Goal: Information Seeking & Learning: Find specific fact

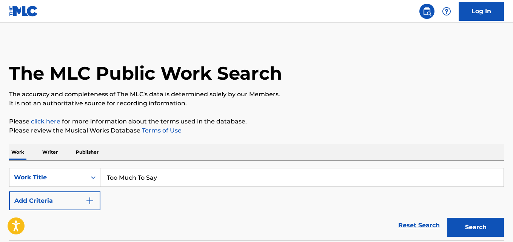
type input "Too Much To Say"
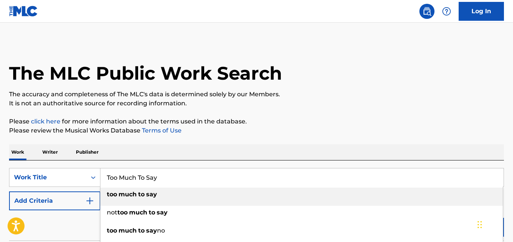
click at [230, 143] on div "The MLC Public Work Search The accuracy and completeness of The MLC's data is d…" at bounding box center [256, 153] width 513 height 223
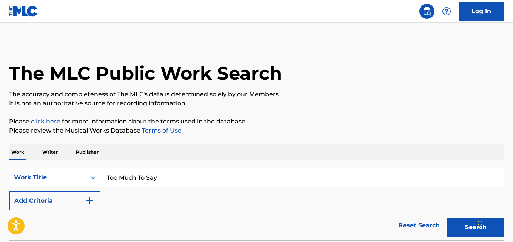
click at [79, 196] on button "Add Criteria" at bounding box center [54, 200] width 91 height 19
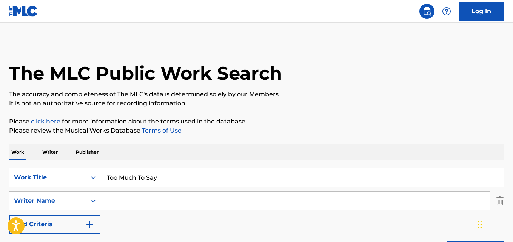
click at [157, 194] on input "Search Form" at bounding box center [294, 201] width 389 height 18
paste input "[PERSON_NAME]"
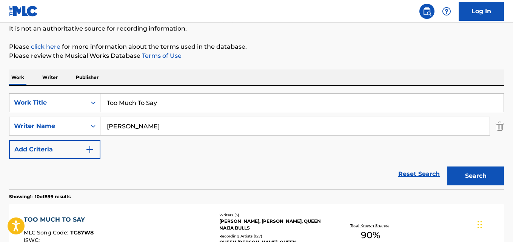
scroll to position [126, 0]
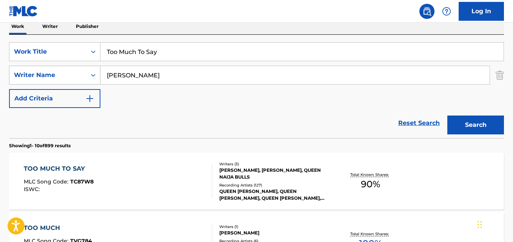
drag, startPoint x: 138, startPoint y: 77, endPoint x: 59, endPoint y: 83, distance: 79.1
click at [59, 83] on div "SearchWithCriteria4305d96d-89e7-4b1a-b76f-93c3bcbde06c Writer Name [PERSON_NAME]" at bounding box center [256, 75] width 495 height 19
paste input "[PERSON_NAME]"
type input "[PERSON_NAME]"
click at [448, 116] on button "Search" at bounding box center [476, 125] width 57 height 19
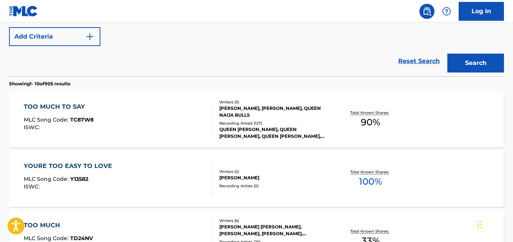
scroll to position [189, 0]
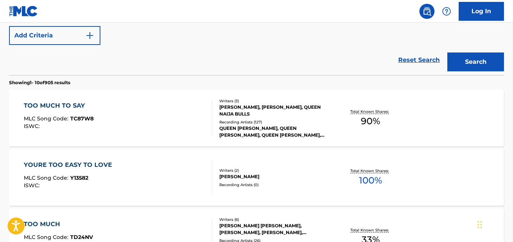
click at [73, 105] on div "TOO MUCH TO SAY" at bounding box center [59, 105] width 70 height 9
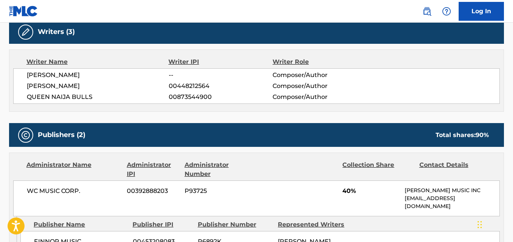
scroll to position [315, 0]
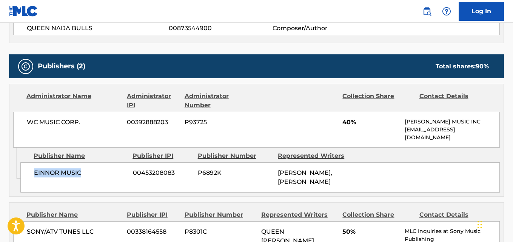
drag, startPoint x: 27, startPoint y: 174, endPoint x: 100, endPoint y: 174, distance: 73.3
click at [100, 174] on div "EINNOR MUSIC 00453208083 P6892K [PERSON_NAME], [PERSON_NAME]" at bounding box center [260, 177] width 480 height 30
copy span "EINNOR MUSIC"
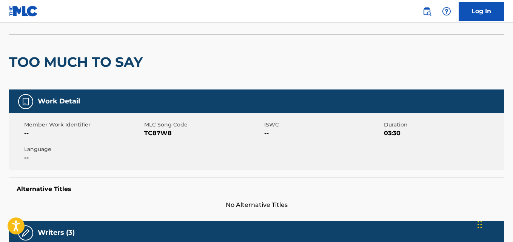
scroll to position [0, 0]
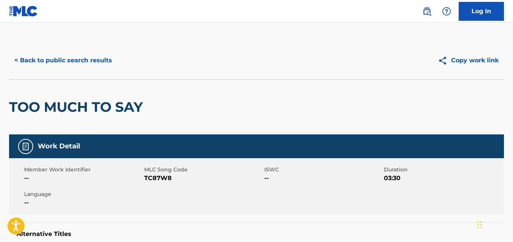
click at [92, 58] on button "< Back to public search results" at bounding box center [63, 60] width 108 height 19
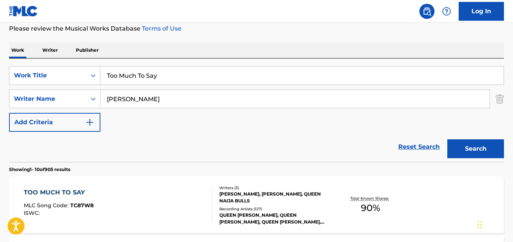
scroll to position [43, 0]
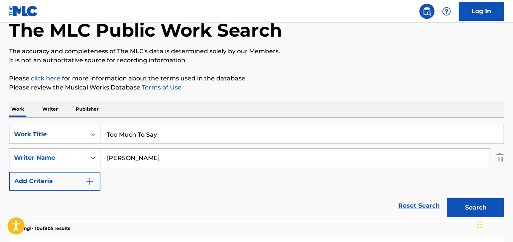
drag, startPoint x: 230, startPoint y: 137, endPoint x: 63, endPoint y: 142, distance: 167.4
click at [63, 142] on div "SearchWithCriteria97ac4d8f-8d6e-458b-b528-f11041fb4901 Work Title Too Much To S…" at bounding box center [256, 134] width 495 height 19
paste input "rial And Error"
type input "Trial And Error"
click at [448, 198] on button "Search" at bounding box center [476, 207] width 57 height 19
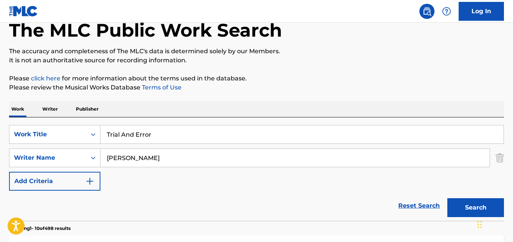
click at [63, 199] on div "Reset Search Search" at bounding box center [256, 206] width 495 height 30
drag, startPoint x: 144, startPoint y: 159, endPoint x: 83, endPoint y: 162, distance: 60.8
click at [83, 162] on div "SearchWithCriteria4305d96d-89e7-4b1a-b76f-93c3bcbde06c Writer Name [PERSON_NAME]" at bounding box center [256, 157] width 495 height 19
paste input "[PERSON_NAME]"
type input "[PERSON_NAME]"
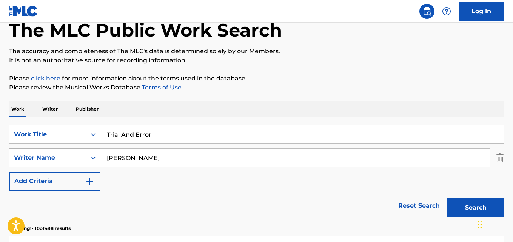
click at [448, 198] on button "Search" at bounding box center [476, 207] width 57 height 19
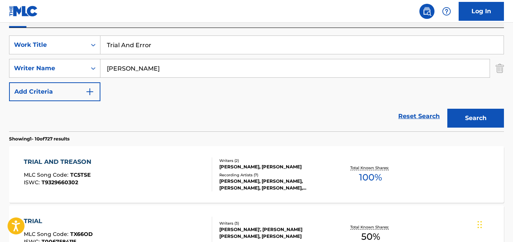
scroll to position [106, 0]
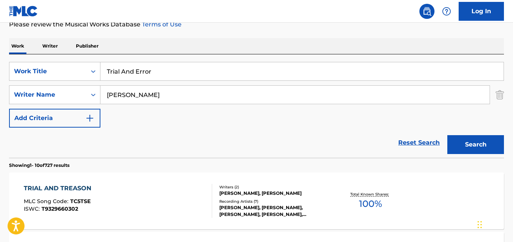
click at [69, 189] on div "TRIAL AND TREASON" at bounding box center [59, 188] width 71 height 9
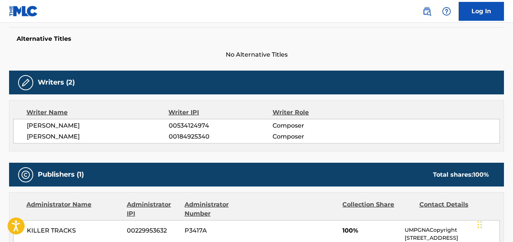
scroll to position [252, 0]
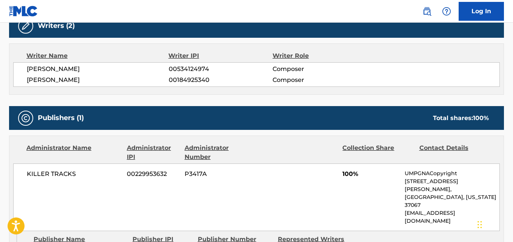
click at [63, 83] on span "[PERSON_NAME]" at bounding box center [98, 80] width 142 height 9
copy span "[PERSON_NAME]"
click at [39, 82] on span "[PERSON_NAME]" at bounding box center [98, 80] width 142 height 9
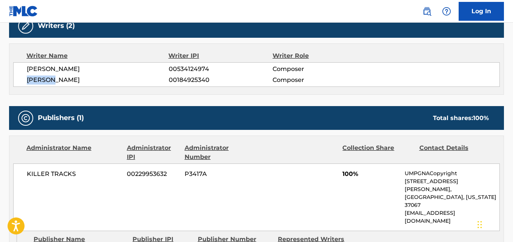
copy span "[PERSON_NAME]"
click at [88, 71] on span "[PERSON_NAME]" at bounding box center [98, 69] width 142 height 9
copy span "[PERSON_NAME]"
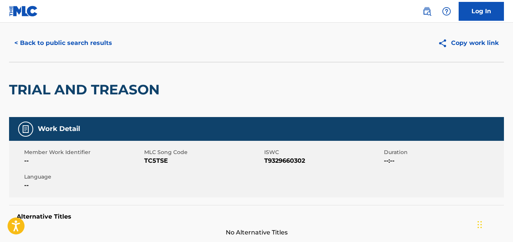
scroll to position [0, 0]
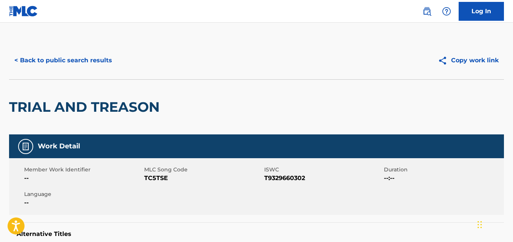
click at [100, 62] on button "< Back to public search results" at bounding box center [63, 60] width 108 height 19
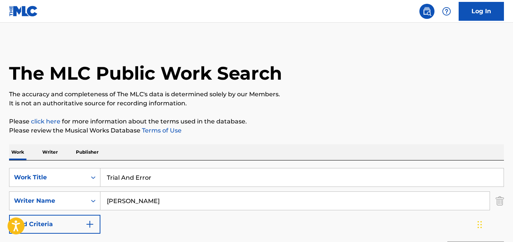
scroll to position [106, 0]
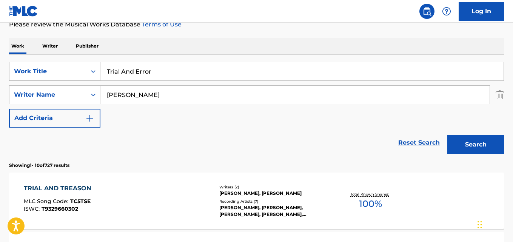
drag, startPoint x: 170, startPoint y: 77, endPoint x: 81, endPoint y: 77, distance: 88.8
click at [81, 77] on div "SearchWithCriteria97ac4d8f-8d6e-458b-b528-f11041fb4901 Work Title Trial And Err…" at bounding box center [256, 71] width 495 height 19
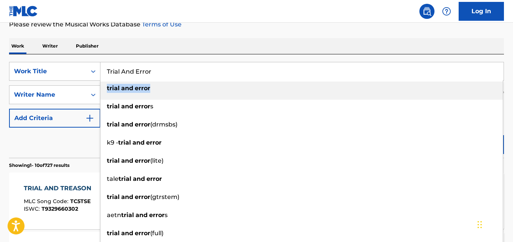
click at [103, 97] on li "trial and error" at bounding box center [301, 91] width 403 height 18
type input "trial and error"
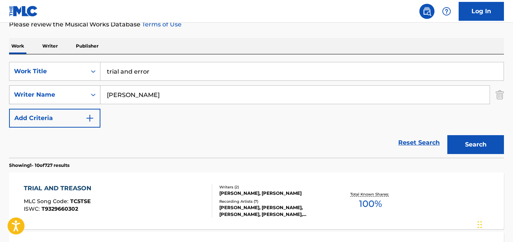
drag, startPoint x: 148, startPoint y: 96, endPoint x: 100, endPoint y: 95, distance: 48.0
click at [100, 95] on div "SearchWithCriteria4305d96d-89e7-4b1a-b76f-93c3bcbde06c Writer Name [PERSON_NAME]" at bounding box center [256, 94] width 495 height 19
paste input "[PERSON_NAME]"
type input "[PERSON_NAME]"
click at [448, 135] on button "Search" at bounding box center [476, 144] width 57 height 19
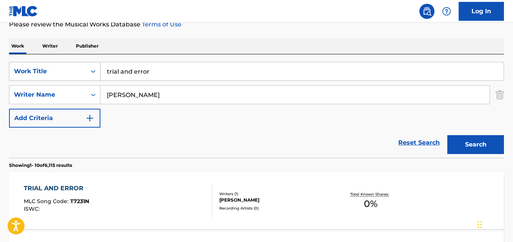
drag, startPoint x: 158, startPoint y: 69, endPoint x: 73, endPoint y: 74, distance: 84.8
click at [73, 74] on div "SearchWithCriteria97ac4d8f-8d6e-458b-b528-f11041fb4901 Work Title trial and err…" at bounding box center [256, 71] width 495 height 19
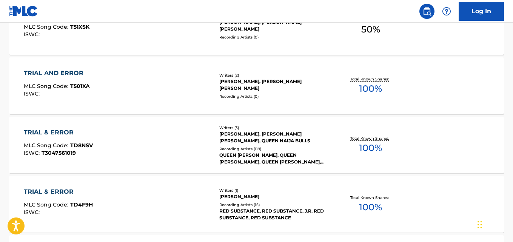
scroll to position [358, 0]
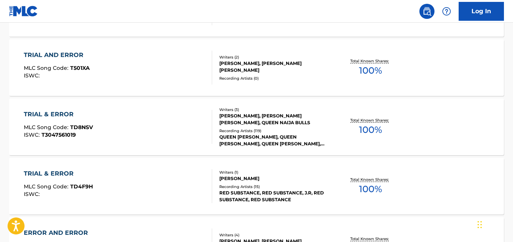
click at [59, 115] on div "TRIAL & ERROR" at bounding box center [58, 114] width 69 height 9
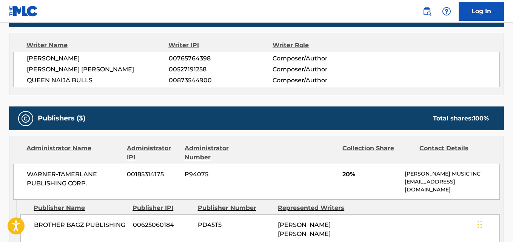
scroll to position [315, 0]
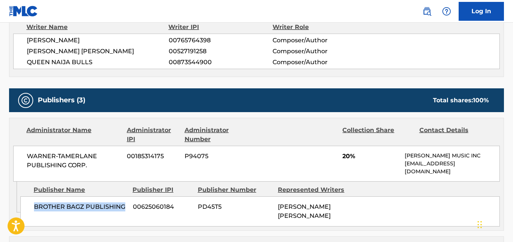
drag, startPoint x: 31, startPoint y: 204, endPoint x: 123, endPoint y: 208, distance: 92.2
click at [123, 208] on div "BROTHER BAGZ PUBLISHING 00625060184 PD45T5 [PERSON_NAME] [PERSON_NAME]" at bounding box center [260, 211] width 480 height 30
copy span "BROTHER BAGZ PUBLISHING"
click at [350, 158] on span "20%" at bounding box center [371, 156] width 57 height 9
click at [347, 158] on span "20%" at bounding box center [371, 156] width 57 height 9
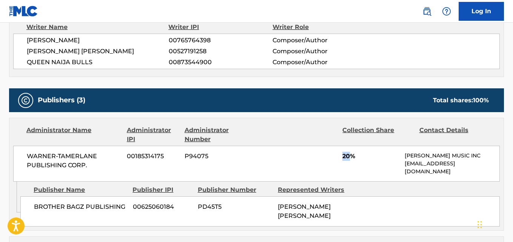
click at [347, 158] on span "20%" at bounding box center [371, 156] width 57 height 9
copy span "20"
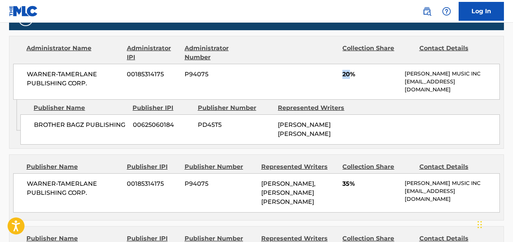
scroll to position [441, 0]
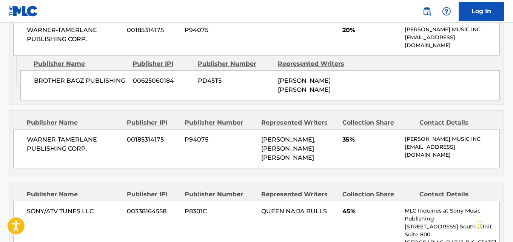
click at [344, 138] on span "35%" at bounding box center [371, 139] width 57 height 9
copy span "35"
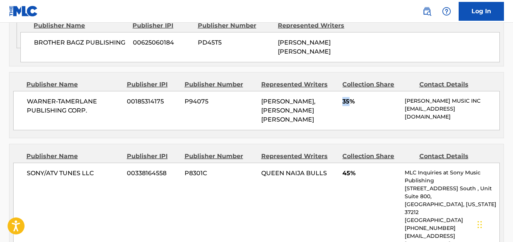
scroll to position [503, 0]
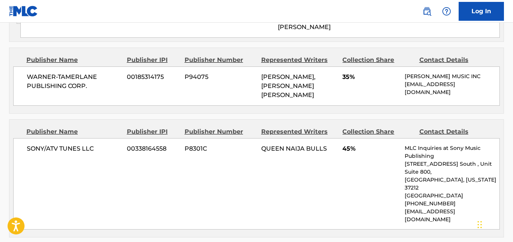
click at [30, 151] on span "SONY/ATV TUNES LLC" at bounding box center [74, 148] width 94 height 9
drag, startPoint x: 25, startPoint y: 148, endPoint x: 103, endPoint y: 148, distance: 77.8
click at [103, 148] on div "SONY/ATV TUNES LLC 00338164558 P8301C QUEEN NAIJA BULLS 45% MLC Inquiries at So…" at bounding box center [256, 183] width 487 height 91
copy span "SONY/ATV TUNES LLC"
